Goal: Navigation & Orientation: Find specific page/section

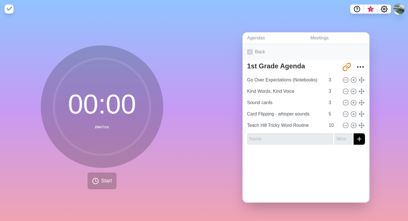
click at [251, 52] on icon at bounding box center [250, 52] width 6 height 6
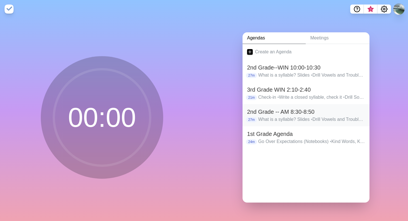
click at [256, 112] on h2 "2nd Grade -- AM 8:30-8:50" at bounding box center [306, 111] width 118 height 8
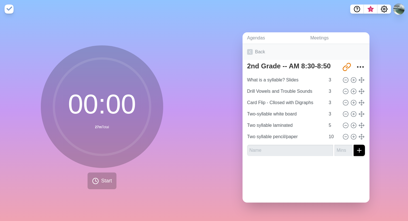
click at [251, 51] on icon at bounding box center [250, 52] width 6 height 6
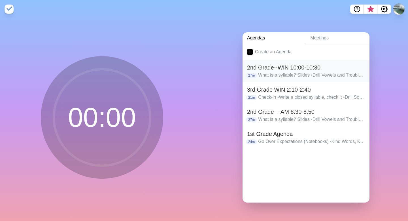
click at [259, 68] on h2 "2nd Grade--WIN 10:00-10:30" at bounding box center [306, 67] width 118 height 8
